Goal: Check status: Check status

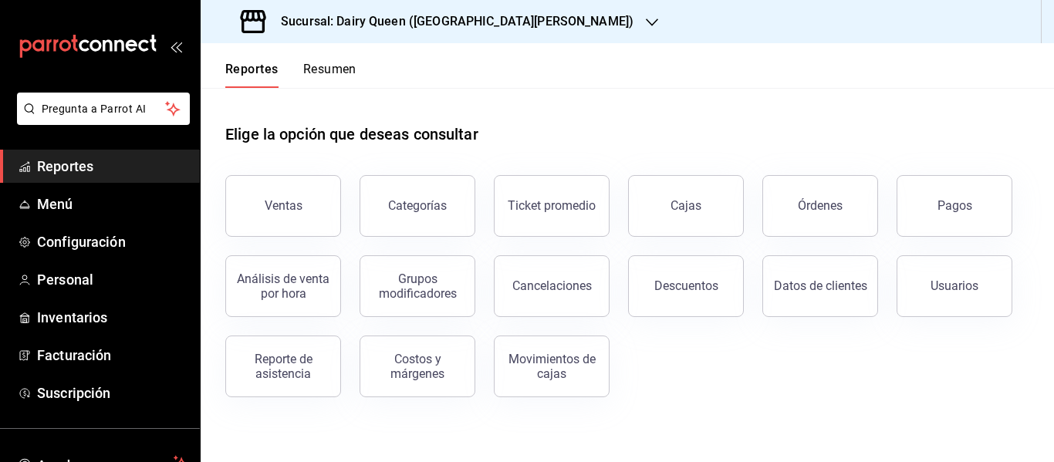
click at [427, 13] on h3 "Sucursal: Dairy Queen ([GEOGRAPHIC_DATA][PERSON_NAME])" at bounding box center [451, 21] width 365 height 19
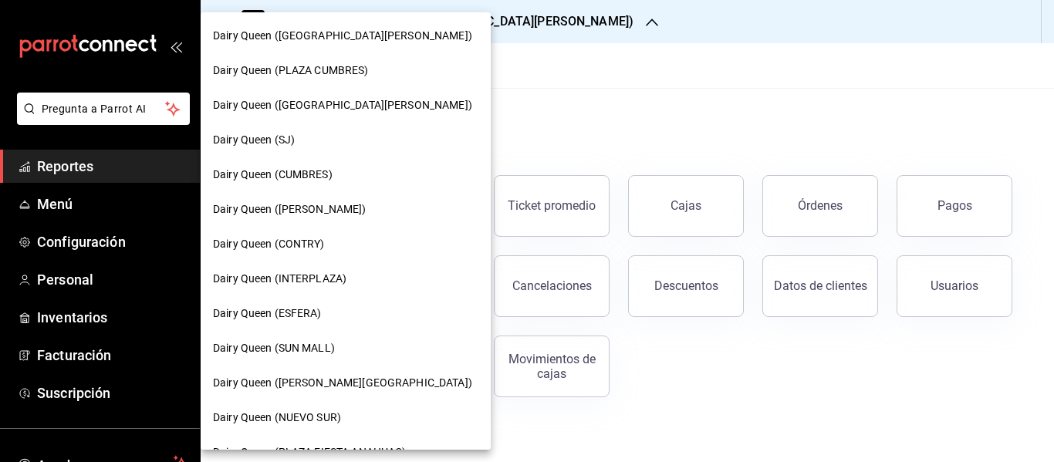
click at [397, 65] on div "Dairy Queen (PLAZA CUMBRES)" at bounding box center [345, 71] width 265 height 16
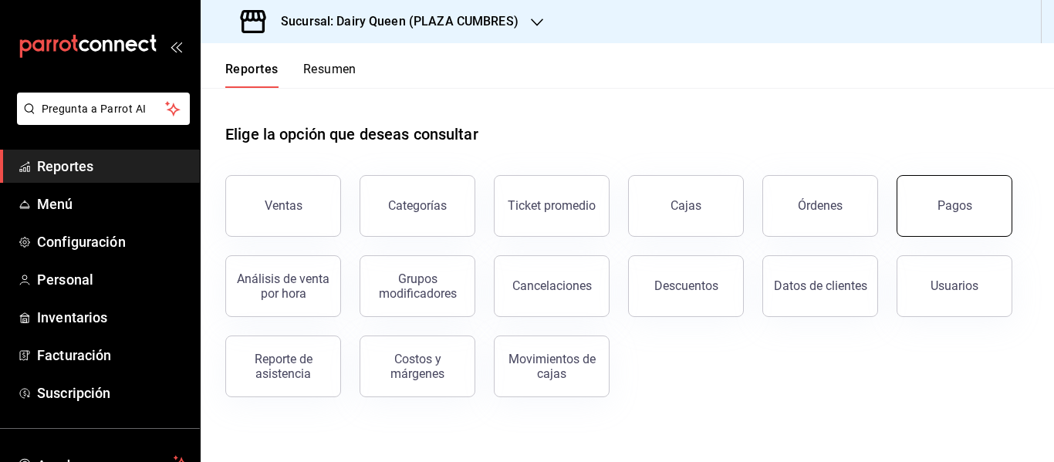
click at [973, 225] on button "Pagos" at bounding box center [955, 206] width 116 height 62
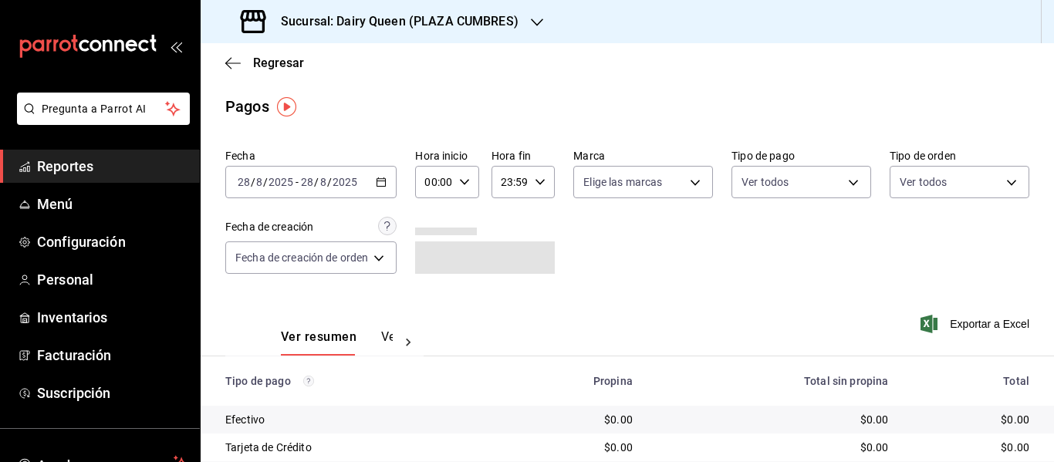
click at [390, 183] on div "[DATE] [DATE] - [DATE] [DATE]" at bounding box center [310, 182] width 171 height 32
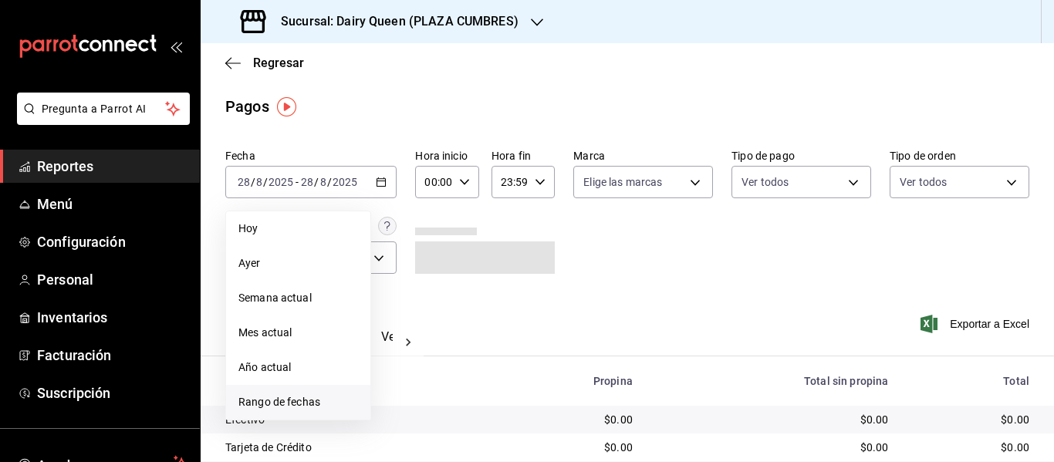
click at [333, 399] on span "Rango de fechas" at bounding box center [298, 402] width 120 height 16
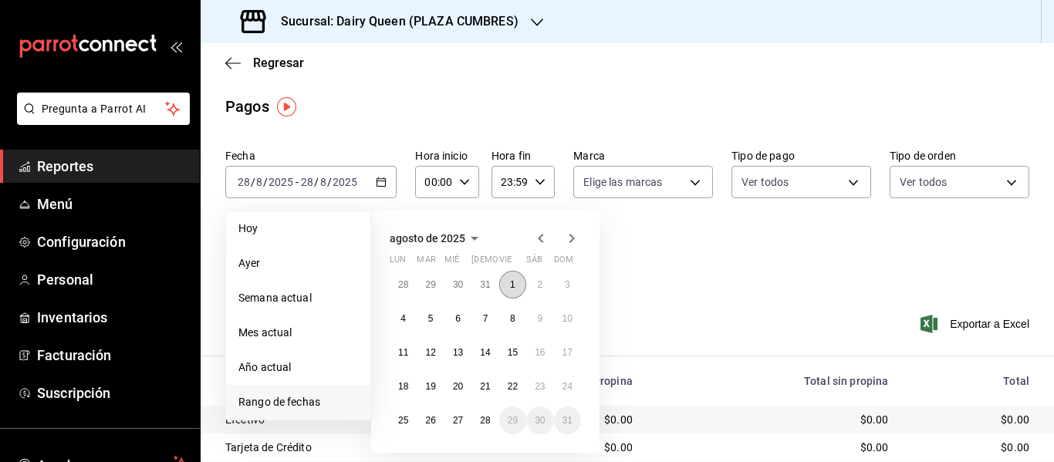
click at [508, 286] on button "1" at bounding box center [512, 285] width 27 height 28
click at [407, 386] on abbr "18" at bounding box center [403, 386] width 10 height 11
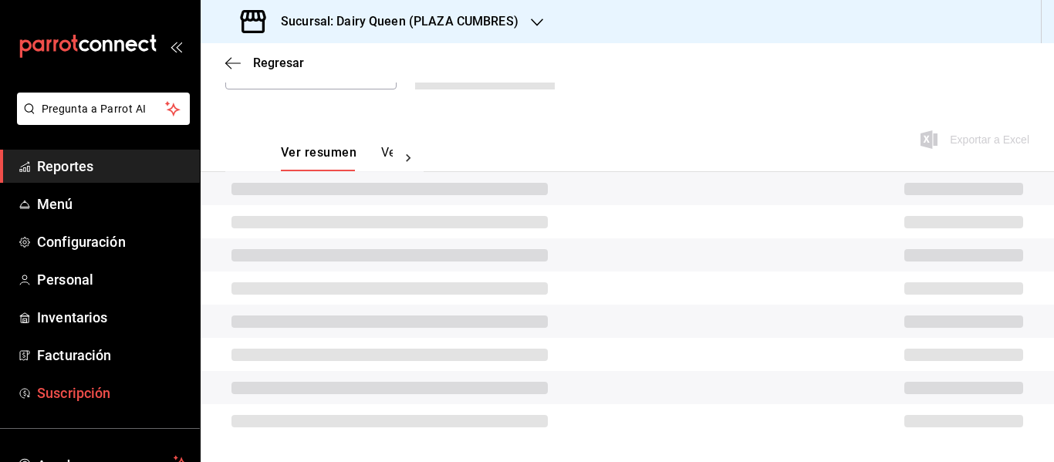
scroll to position [164, 0]
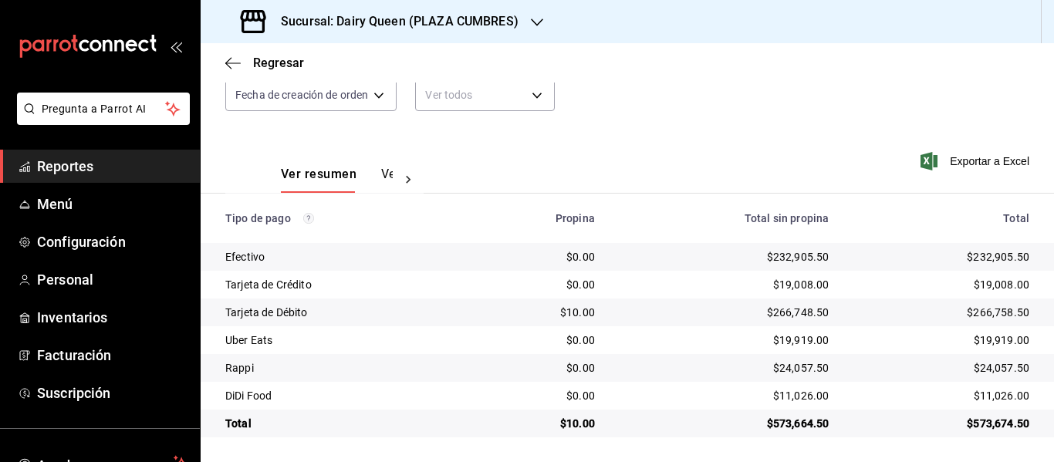
click at [363, 19] on h3 "Sucursal: Dairy Queen (PLAZA CUMBRES)" at bounding box center [394, 21] width 250 height 19
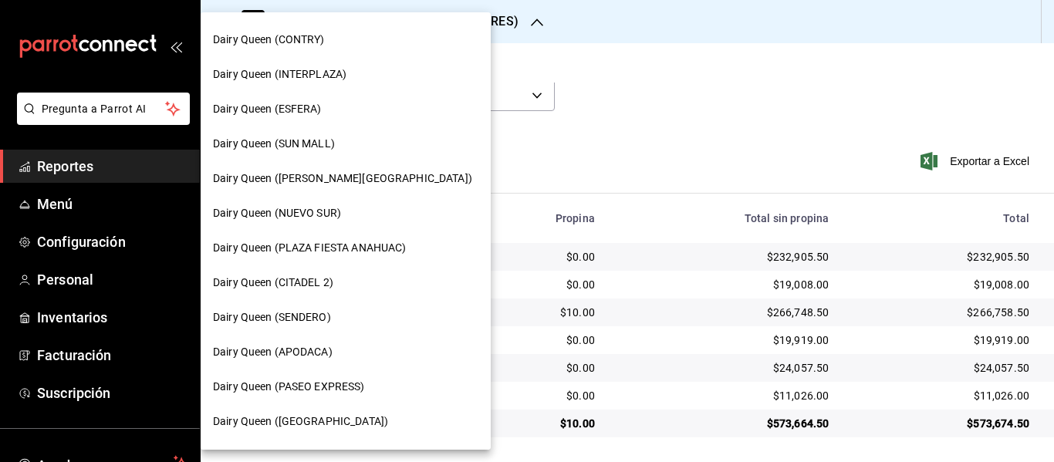
scroll to position [231, 0]
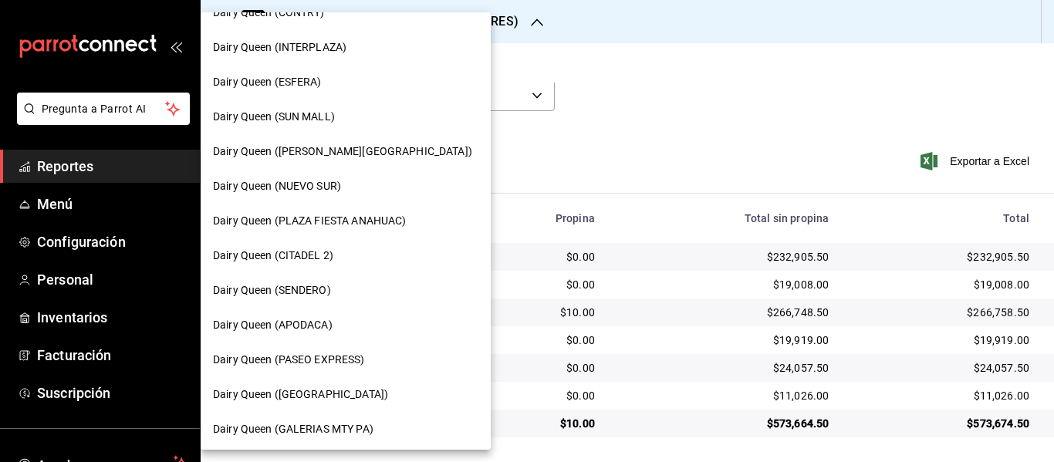
click at [329, 258] on span "Dairy Queen (CITADEL 2)" at bounding box center [273, 256] width 120 height 16
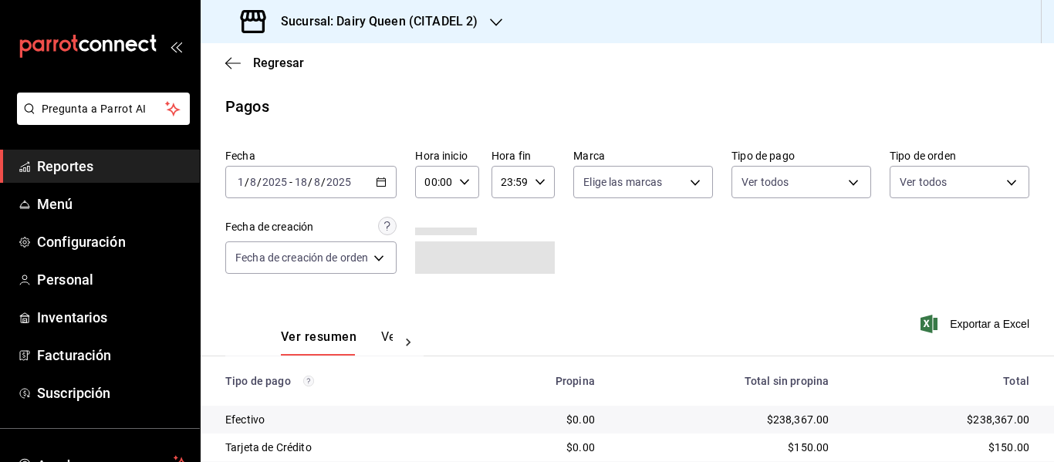
scroll to position [164, 0]
